Goal: Find contact information: Find contact information

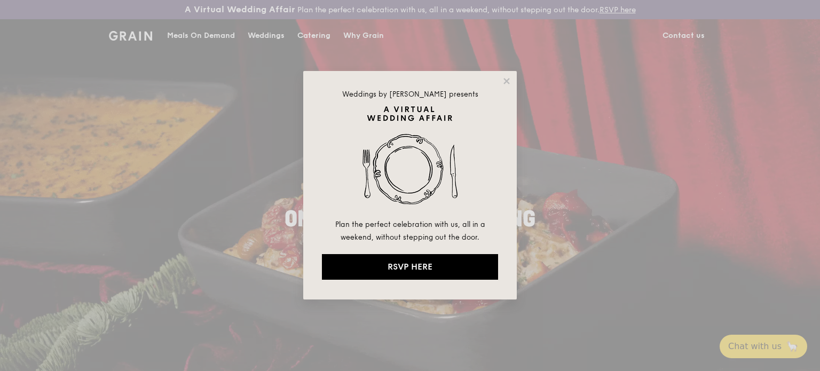
click at [672, 37] on div "Weddings by [PERSON_NAME] presents Plan the perfect celebration with us, all in…" at bounding box center [410, 185] width 820 height 371
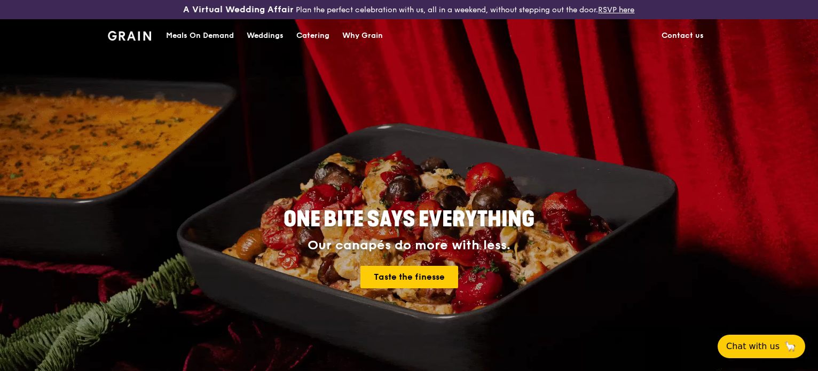
click at [682, 34] on link "Contact us" at bounding box center [682, 36] width 55 height 32
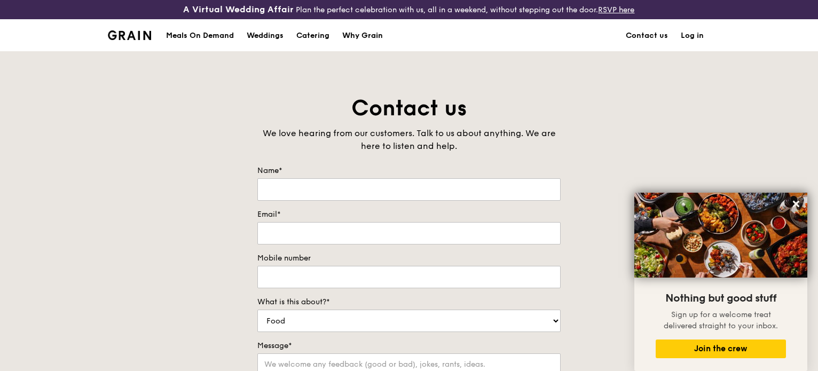
click at [356, 32] on div "Why Grain" at bounding box center [362, 36] width 41 height 32
